Goal: Check status: Check status

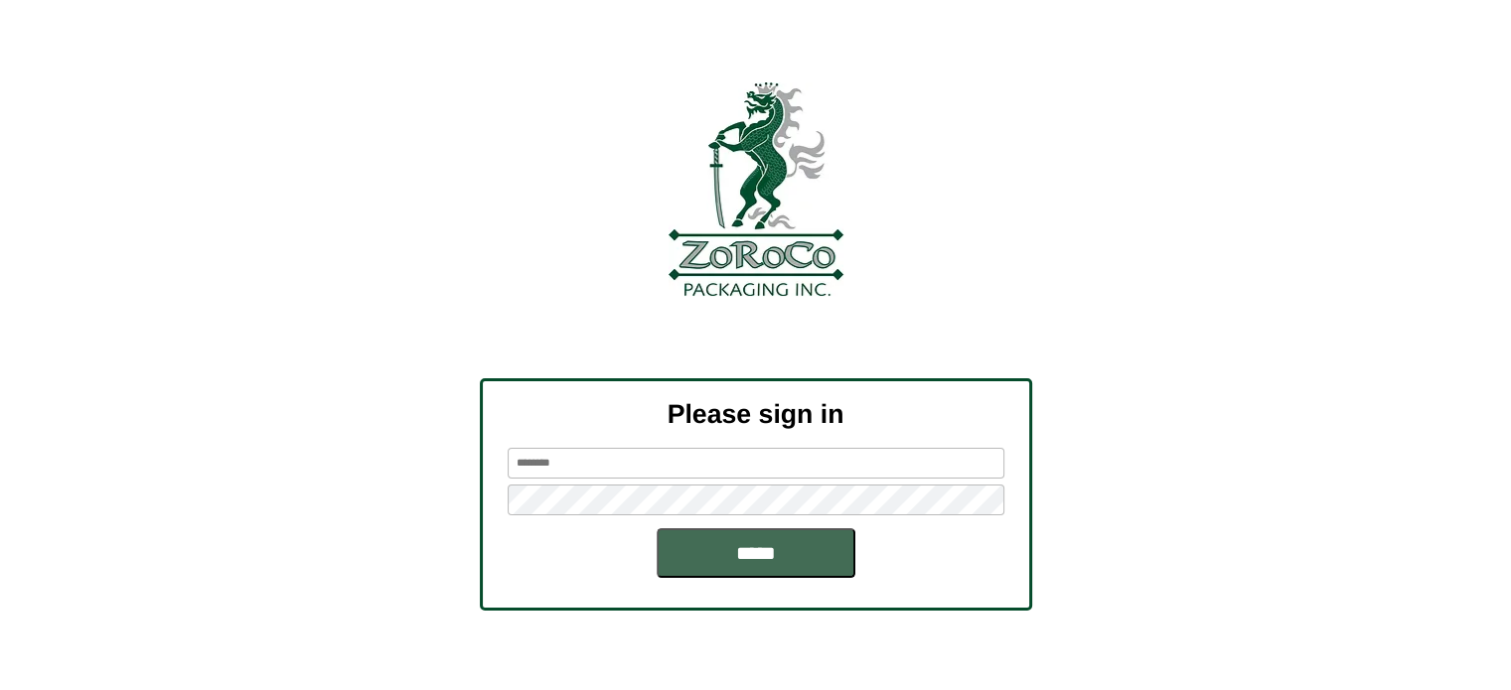
type input "*****"
click at [780, 535] on input "*****" at bounding box center [756, 553] width 199 height 50
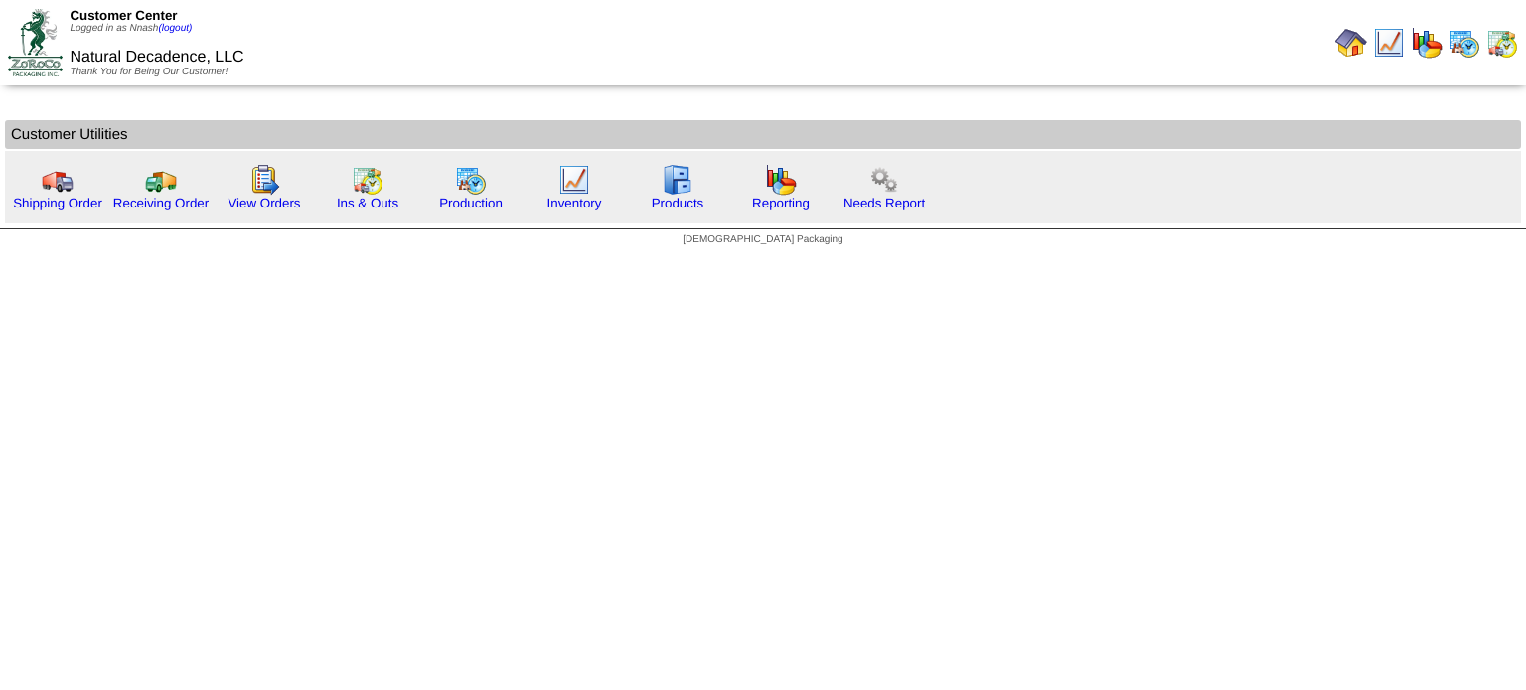
click at [1498, 41] on img at bounding box center [1502, 43] width 32 height 32
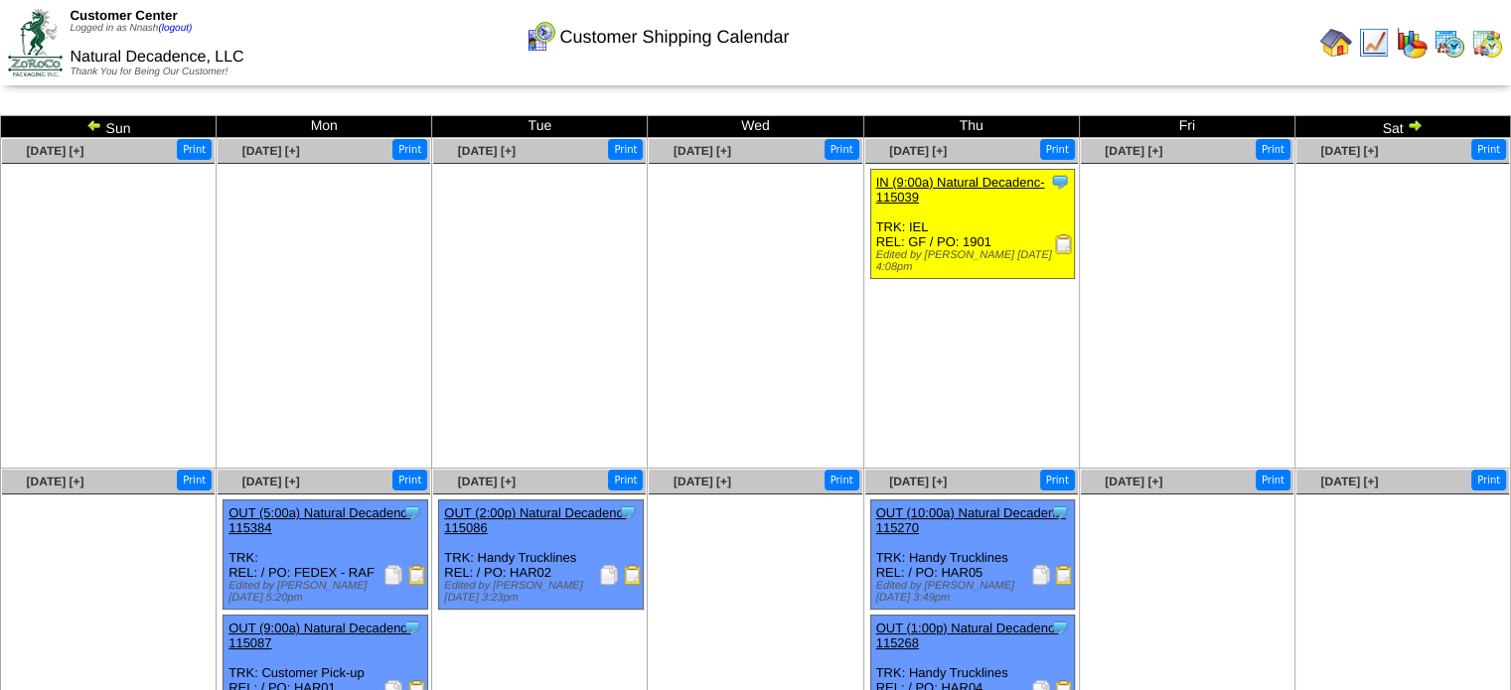
click at [1419, 124] on img at bounding box center [1415, 125] width 16 height 16
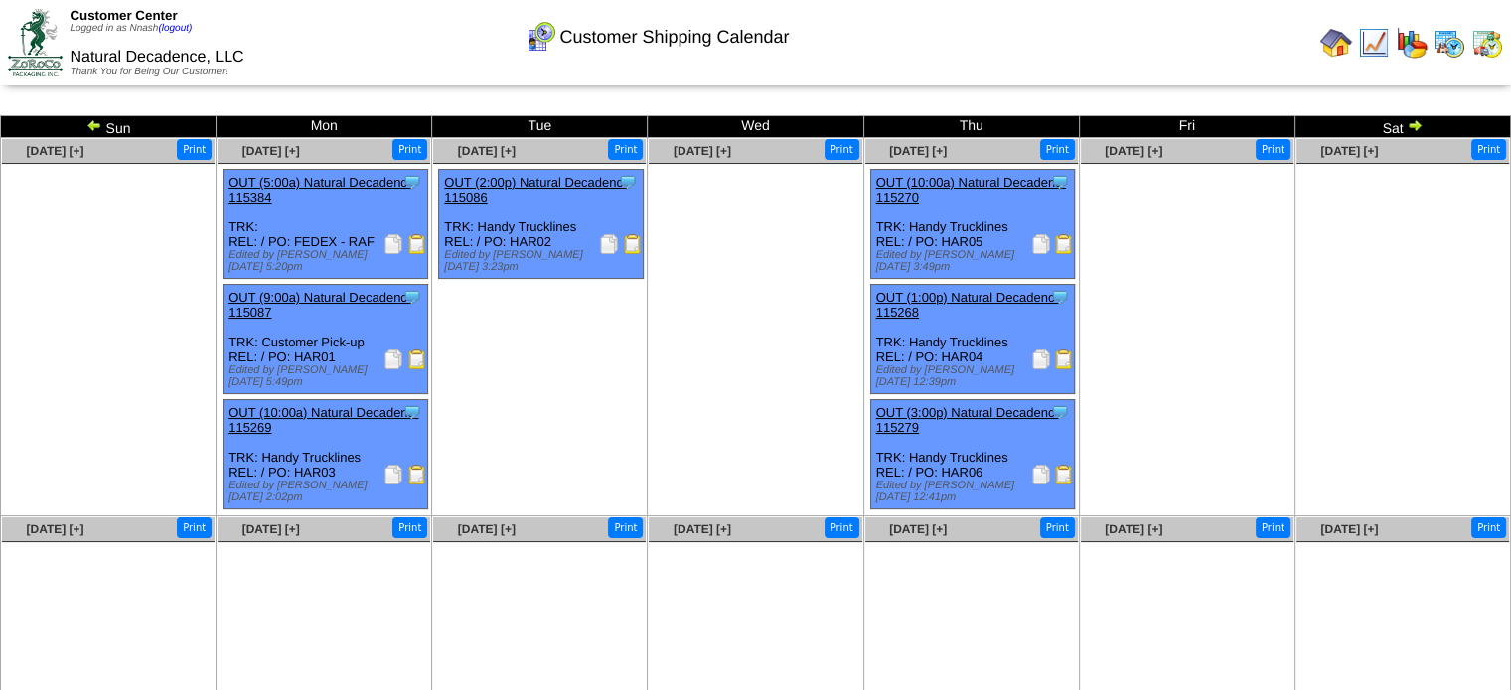
click at [1419, 124] on img at bounding box center [1415, 125] width 16 height 16
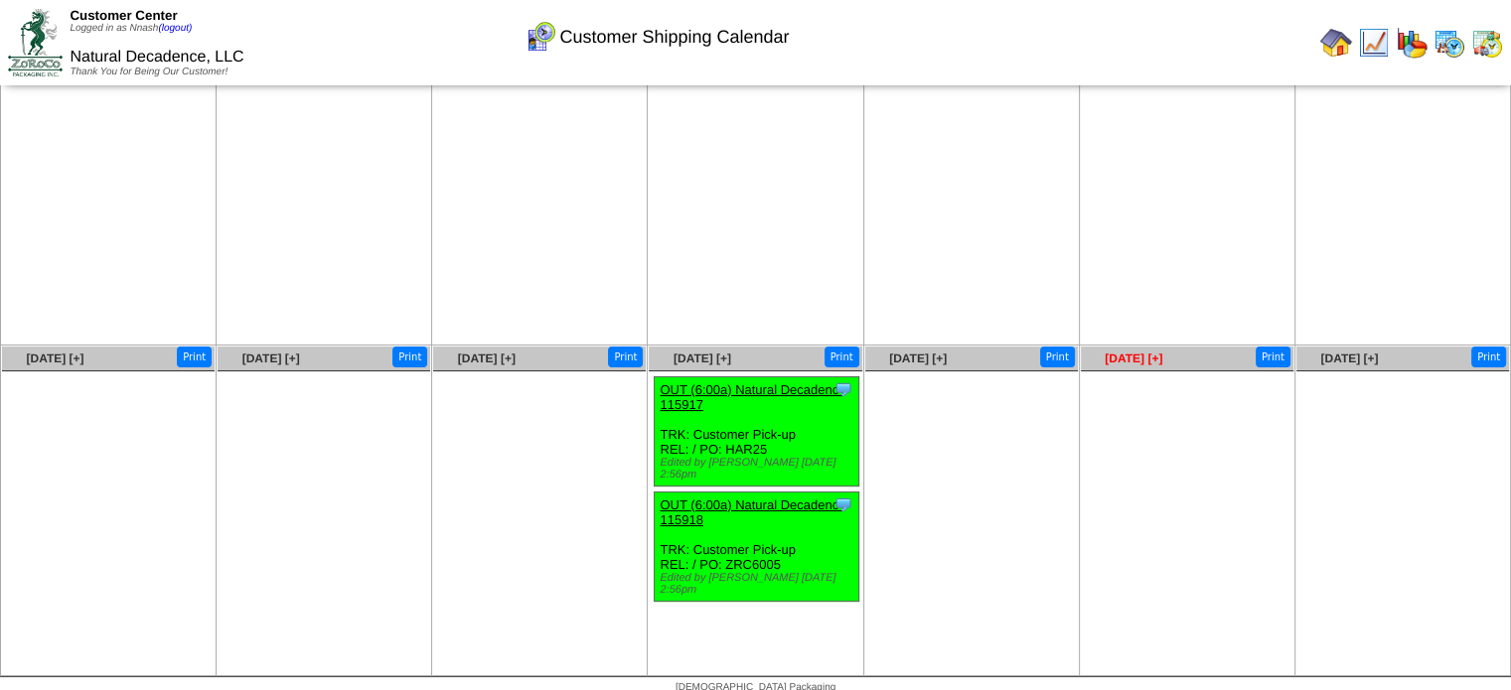
scroll to position [131, 0]
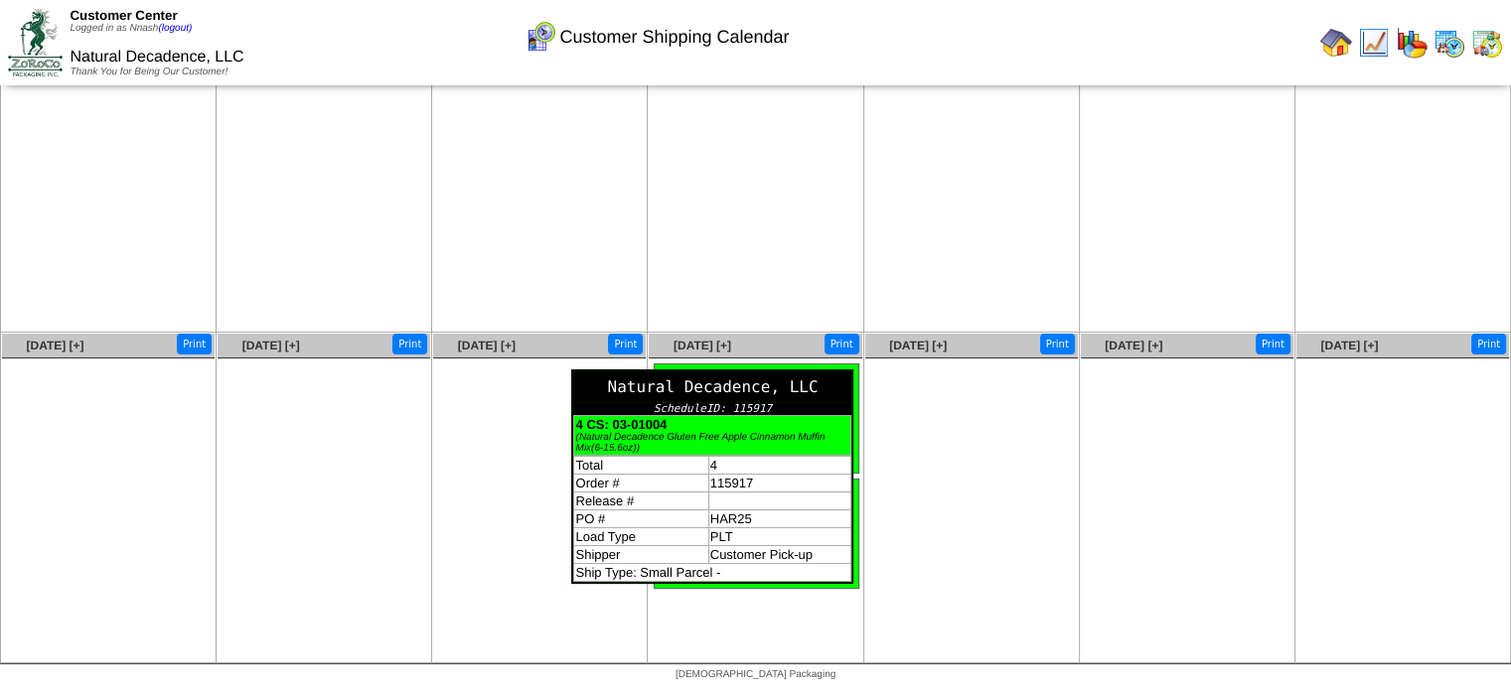
click at [842, 376] on div "Natural Decadence, LLC" at bounding box center [712, 387] width 278 height 31
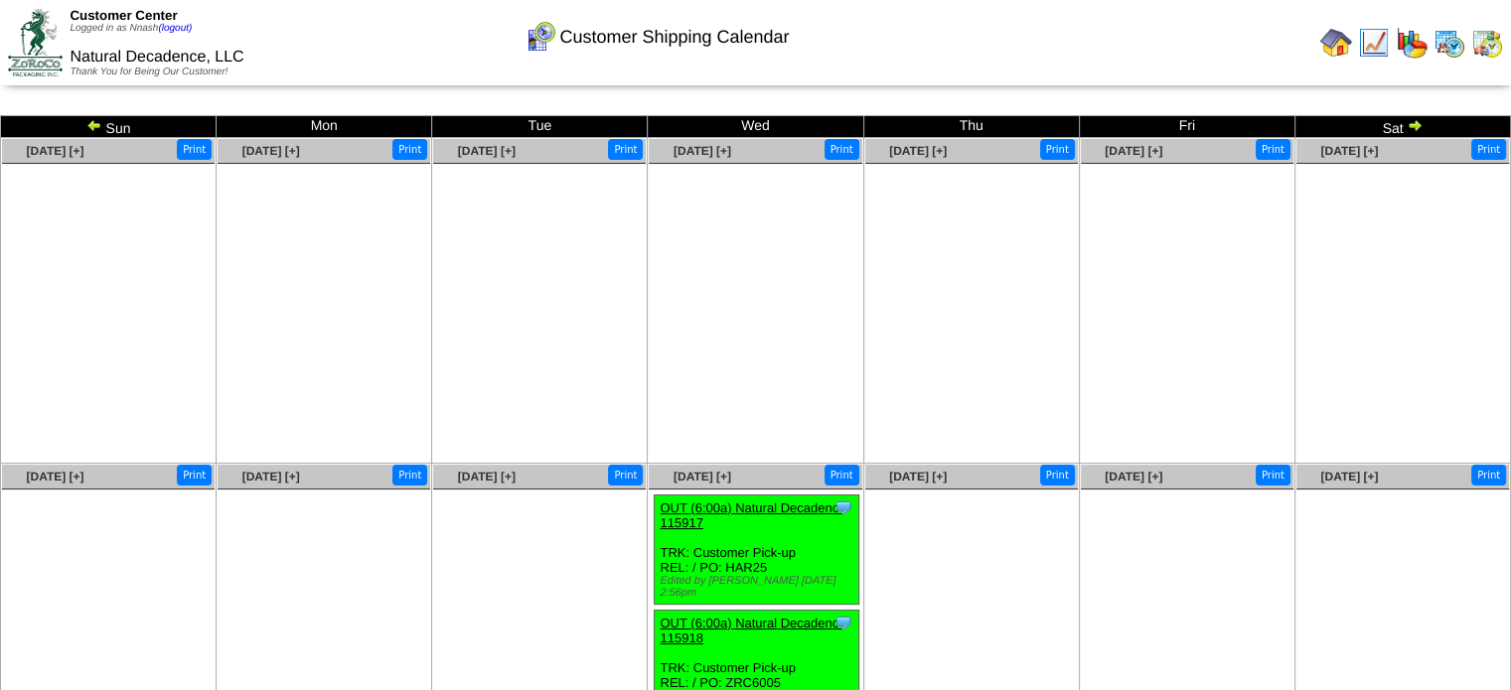
scroll to position [131, 0]
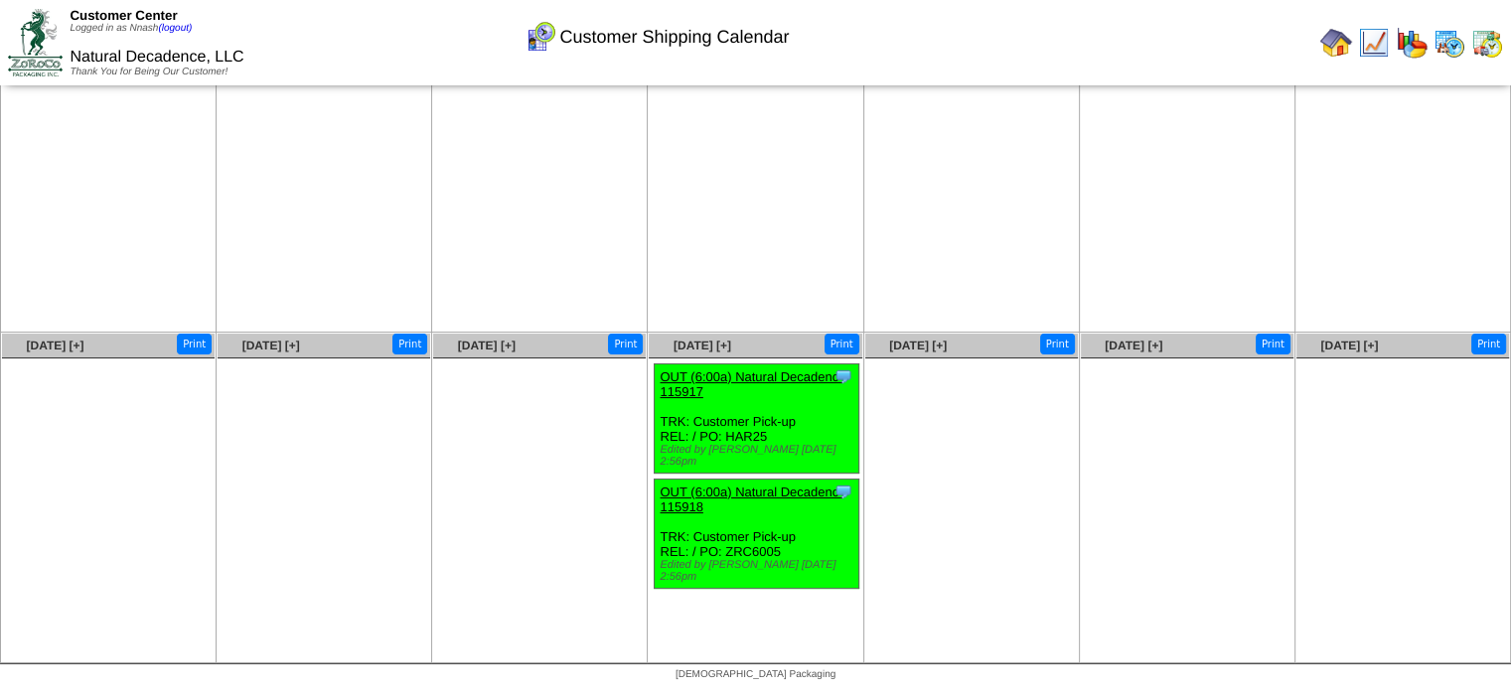
drag, startPoint x: 782, startPoint y: 541, endPoint x: 727, endPoint y: 547, distance: 55.0
click at [727, 547] on div "Clone Item OUT (6:00a) Natural Decadenc-115918 Natural Decadence, LLC ScheduleI…" at bounding box center [757, 534] width 205 height 109
copy div "ZRC6005"
